Goal: Information Seeking & Learning: Learn about a topic

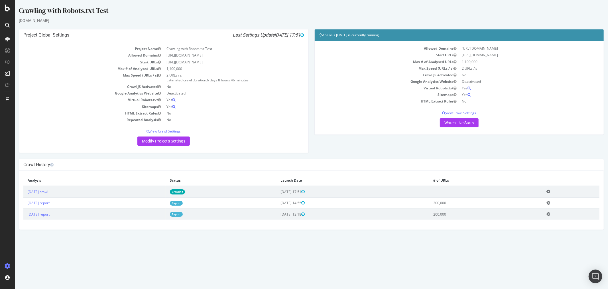
click at [211, 11] on div "Crawling with Robots.txt Test" at bounding box center [311, 12] width 585 height 12
click at [326, 14] on div "Crawling with Robots.txt Test" at bounding box center [311, 12] width 585 height 12
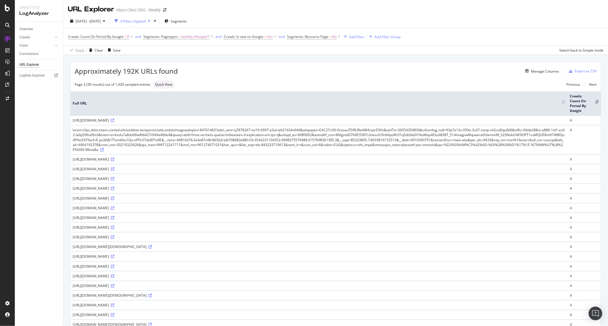
scroll to position [568, 0]
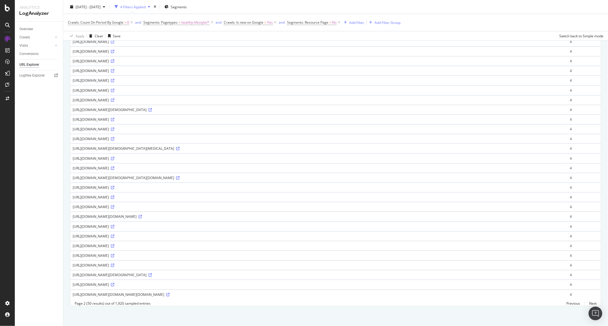
drag, startPoint x: 285, startPoint y: 140, endPoint x: 240, endPoint y: 141, distance: 45.6
click at [240, 195] on div "[URL][DOMAIN_NAME]" at bounding box center [319, 197] width 493 height 5
drag, startPoint x: 249, startPoint y: 141, endPoint x: 309, endPoint y: 141, distance: 59.6
click at [309, 195] on div "https://www.mayoclinic.org/es/healthy-lifestyle/womens-health/in-depth/menopaus…" at bounding box center [319, 197] width 493 height 5
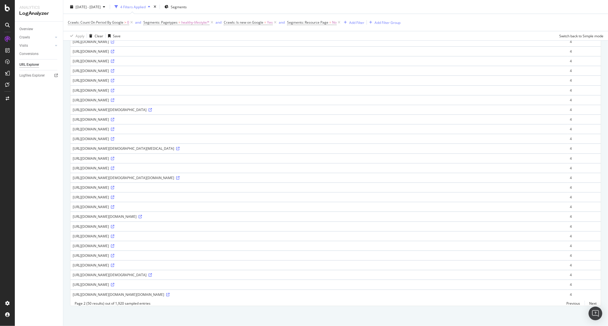
click at [294, 195] on div "https://www.mayoclinic.org/es/healthy-lifestyle/womens-health/in-depth/menopaus…" at bounding box center [319, 197] width 493 height 5
drag, startPoint x: 294, startPoint y: 138, endPoint x: 220, endPoint y: 145, distance: 74.2
click at [220, 195] on div "https://www.mayoclinic.org/es/healthy-lifestyle/womens-health/in-depth/menopaus…" at bounding box center [319, 197] width 493 height 5
click at [217, 195] on div "https://www.mayoclinic.org/es/healthy-lifestyle/womens-health/in-depth/menopaus…" at bounding box center [319, 197] width 493 height 5
drag, startPoint x: 280, startPoint y: 155, endPoint x: 333, endPoint y: 167, distance: 53.9
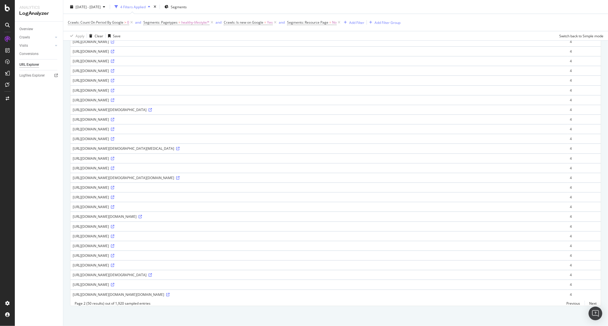
click at [333, 202] on td "https://www.mayoclinic.org/zh-hans/healthy-lifestyle/sexual-health/basics/sexua…" at bounding box center [318, 207] width 497 height 10
drag, startPoint x: 233, startPoint y: 190, endPoint x: 224, endPoint y: 190, distance: 8.3
click at [227, 222] on td "https://www.mayoclinic.org/zh-hans/healthy-lifestyle/weight-loss/in-depth/hlv-2…" at bounding box center [318, 227] width 497 height 10
drag, startPoint x: 197, startPoint y: 190, endPoint x: 310, endPoint y: 194, distance: 113.0
click at [310, 222] on td "https://www.mayoclinic.org/zh-hans/healthy-lifestyle/weight-loss/in-depth/hlv-2…" at bounding box center [318, 227] width 497 height 10
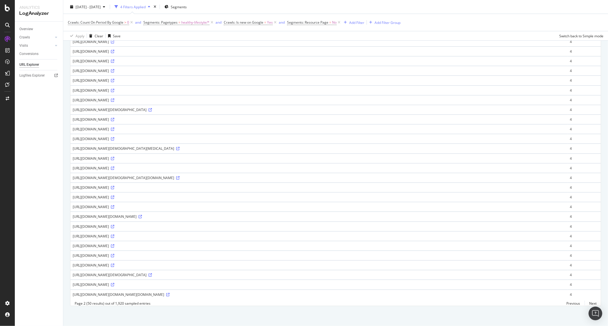
click at [298, 234] on div "https://www.mayoclinic.org/ar/healthy-lifestyle/sexual-health/basics/sexual-hea…" at bounding box center [319, 236] width 493 height 5
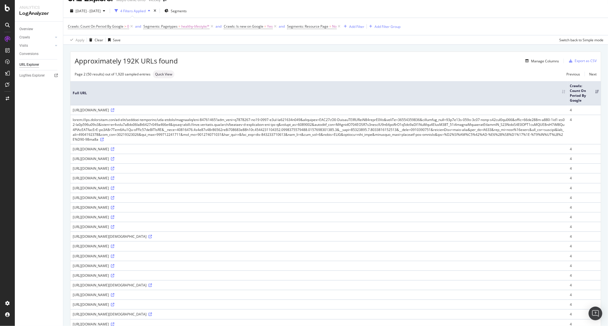
scroll to position [0, 0]
